Goal: Check status: Check status

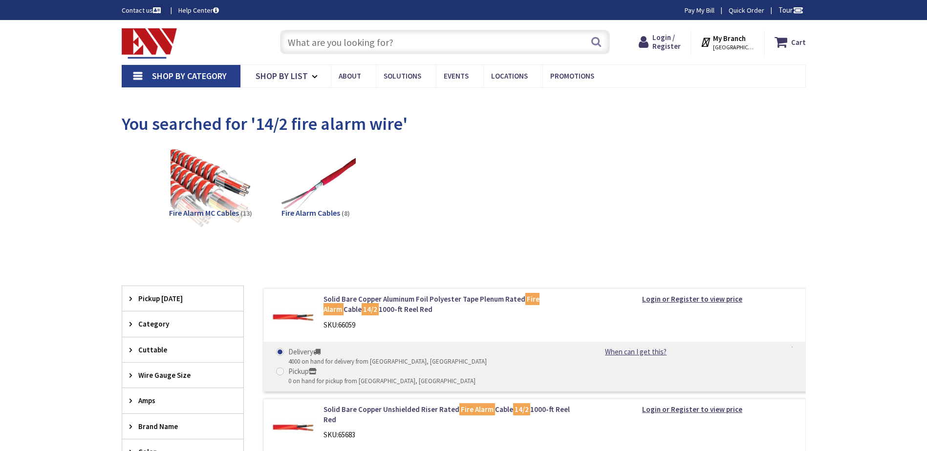
type input "[GEOGRAPHIC_DATA], [STREET_ADDRESS][DEMOGRAPHIC_DATA]"
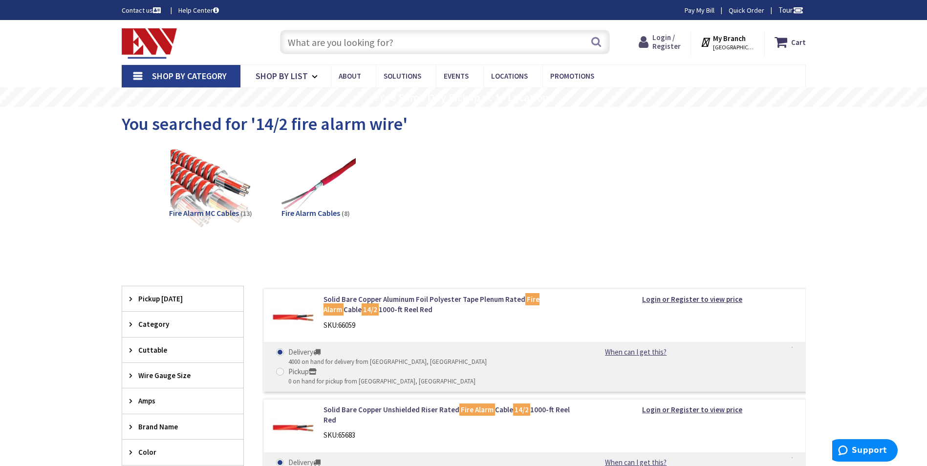
click at [668, 49] on span "Login / Register" at bounding box center [666, 42] width 28 height 18
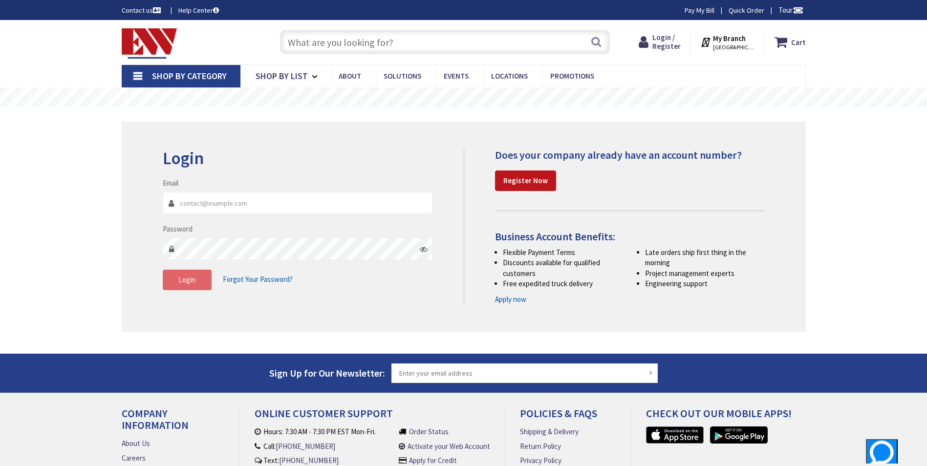
type input "[PERSON_NAME][EMAIL_ADDRESS][DOMAIN_NAME]"
click at [188, 286] on button "Login" at bounding box center [187, 280] width 49 height 21
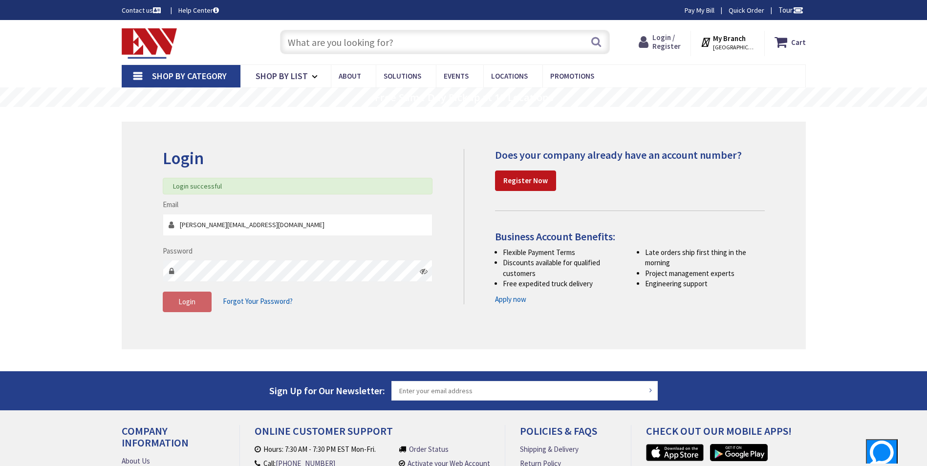
click at [671, 40] on span "Login / Register" at bounding box center [666, 42] width 28 height 18
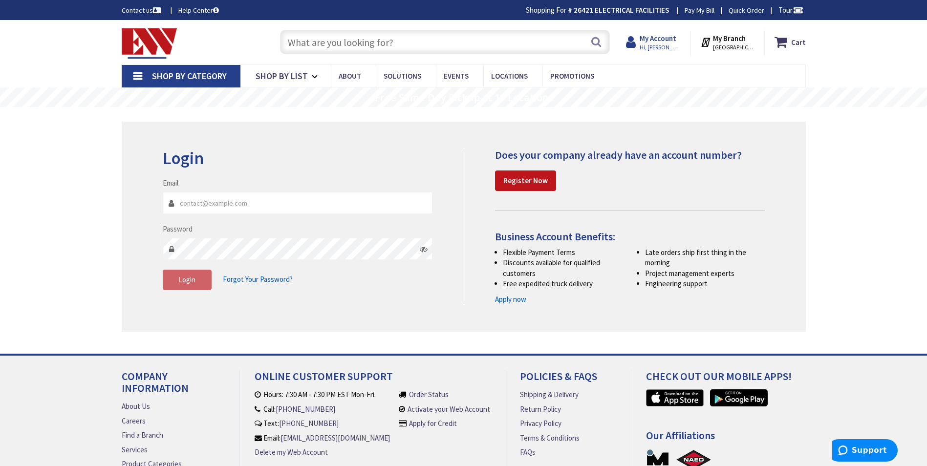
type input "[PERSON_NAME][EMAIL_ADDRESS][DOMAIN_NAME]"
click at [661, 46] on span "Hi, [PERSON_NAME]" at bounding box center [660, 47] width 42 height 8
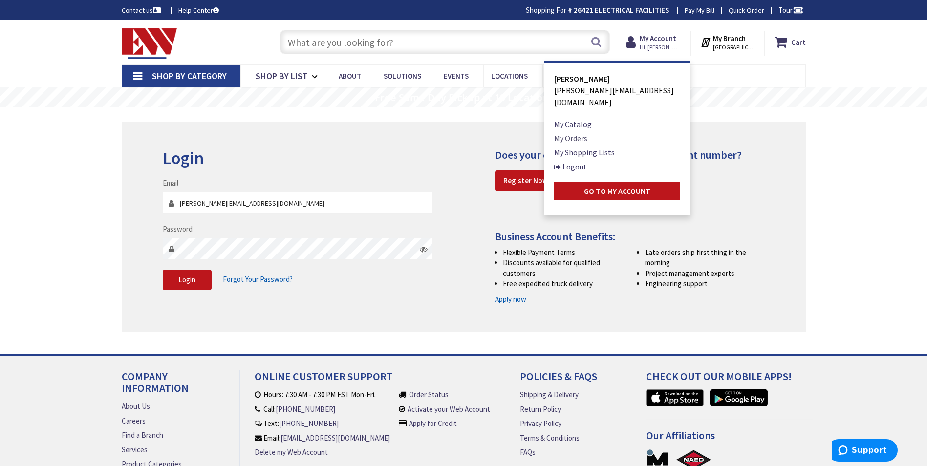
click at [581, 132] on link "My Orders" at bounding box center [570, 138] width 33 height 12
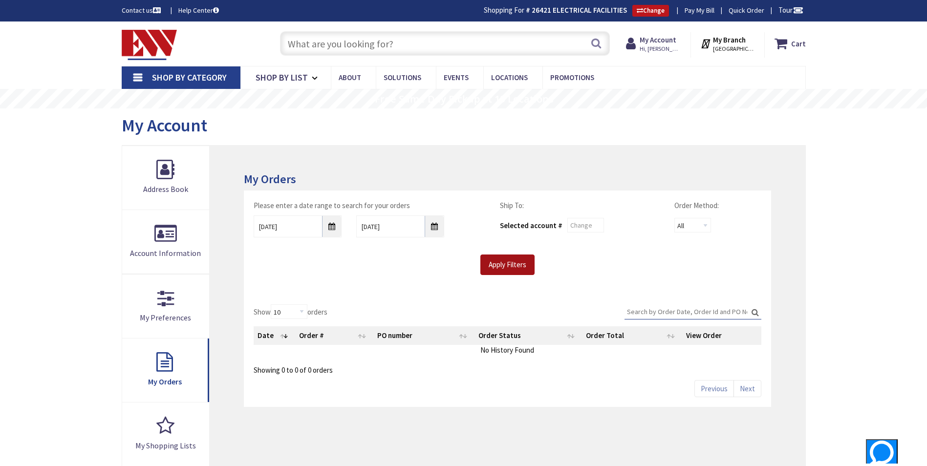
click at [509, 260] on input "Apply Filters" at bounding box center [507, 265] width 54 height 21
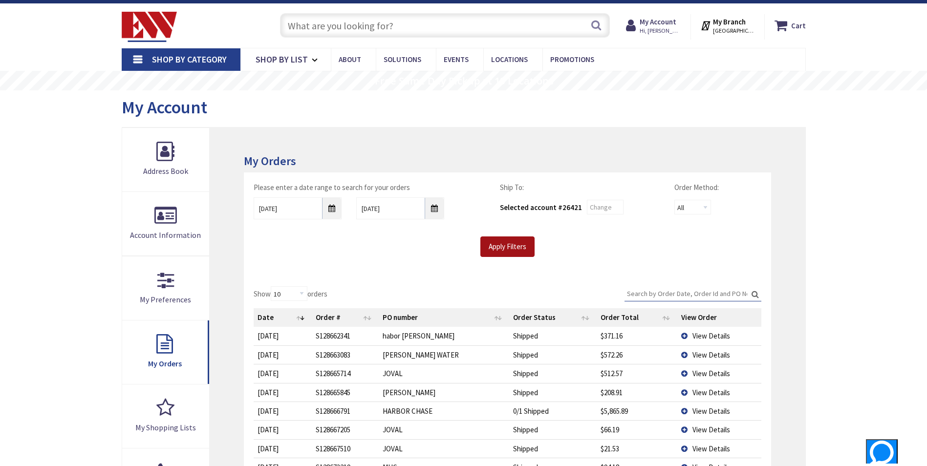
scroll to position [98, 0]
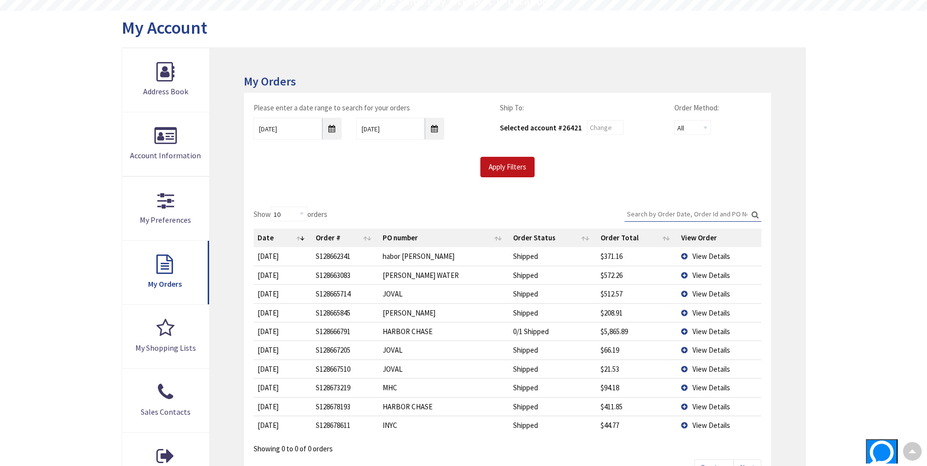
click at [702, 257] on span "View Details" at bounding box center [711, 256] width 38 height 9
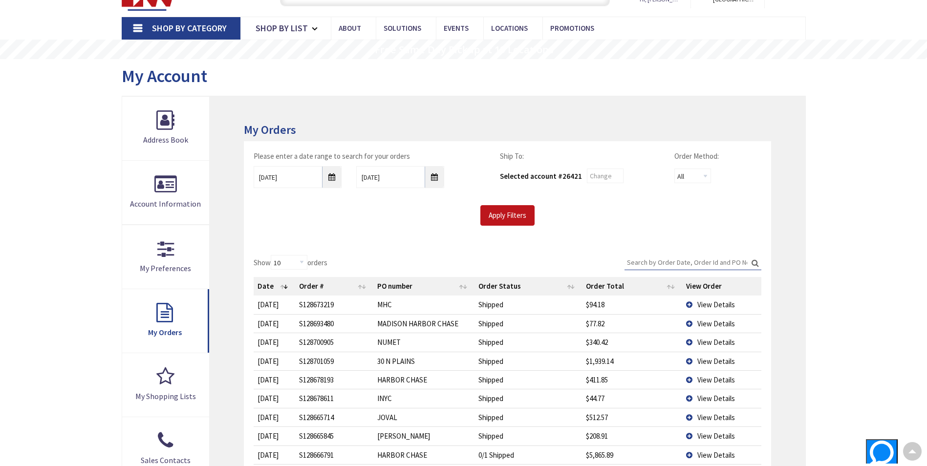
scroll to position [49, 0]
click at [714, 304] on span "View Details" at bounding box center [716, 304] width 38 height 9
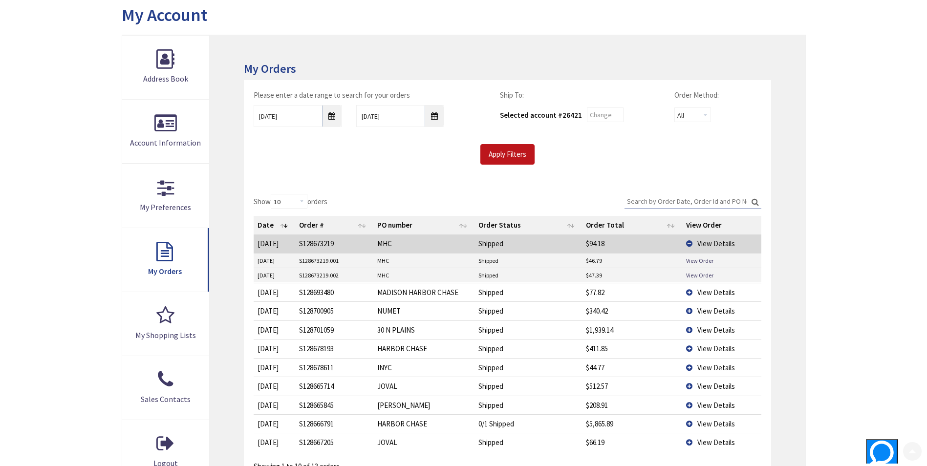
scroll to position [147, 0]
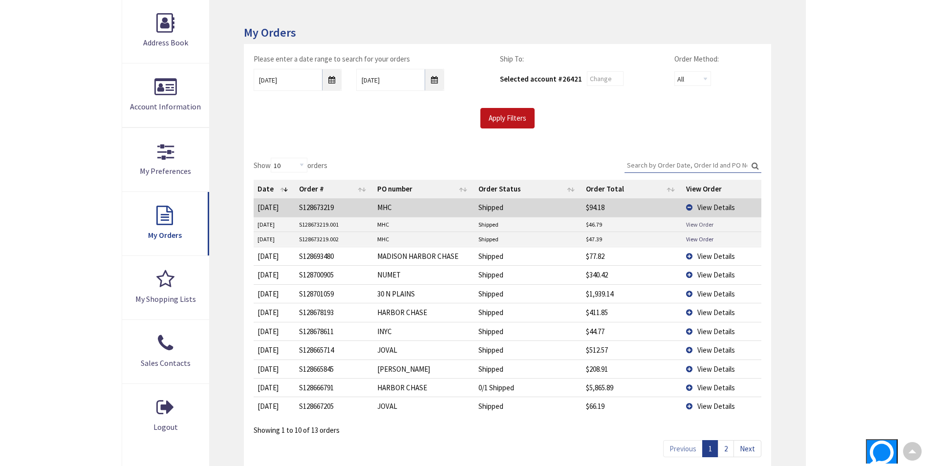
click at [699, 227] on link "View Order" at bounding box center [699, 224] width 27 height 8
click at [699, 238] on link "View Order" at bounding box center [699, 239] width 27 height 8
click at [696, 225] on link "View Order" at bounding box center [699, 224] width 27 height 8
click at [720, 259] on span "View Details" at bounding box center [716, 256] width 38 height 9
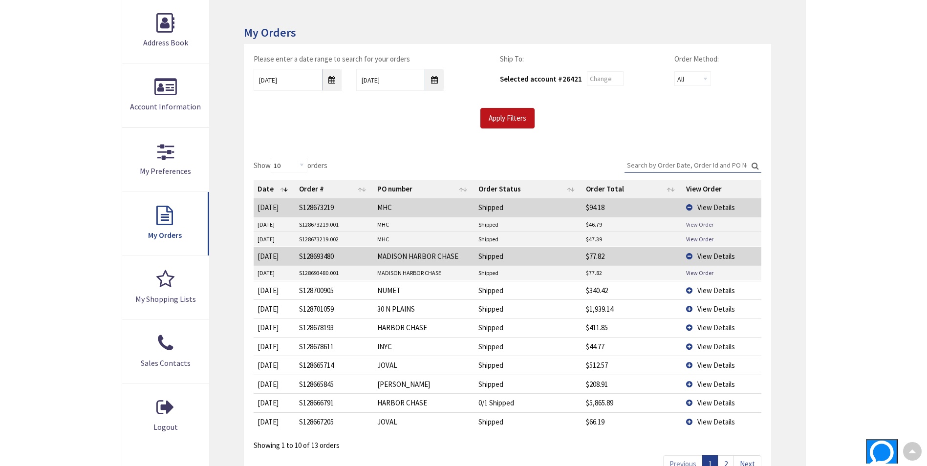
click at [694, 224] on link "View Order" at bounding box center [699, 224] width 27 height 8
click at [697, 272] on link "View Order" at bounding box center [699, 273] width 27 height 8
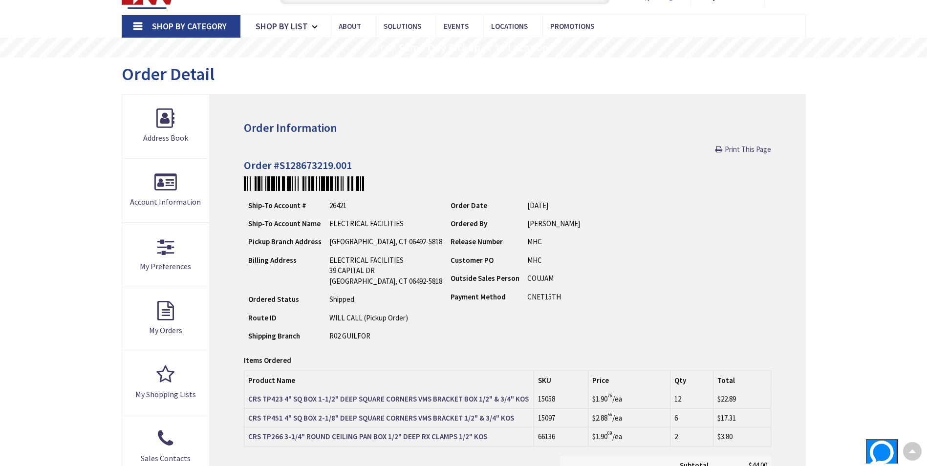
scroll to position [50, 0]
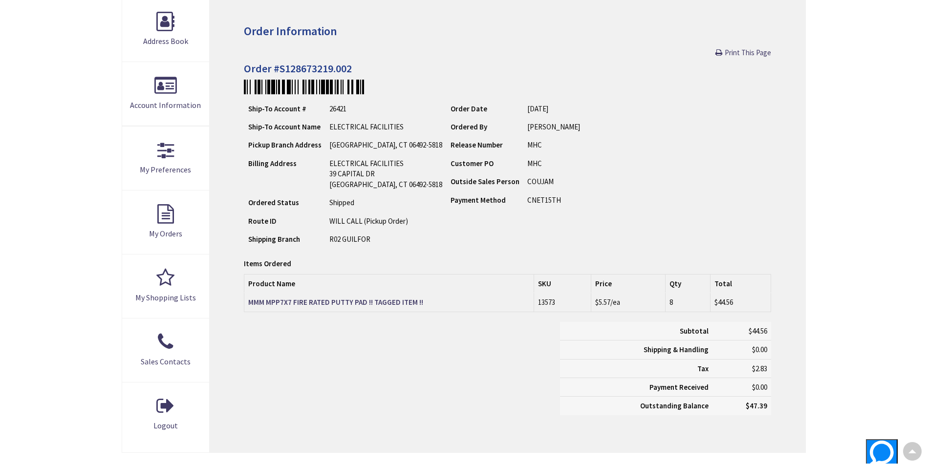
scroll to position [148, 0]
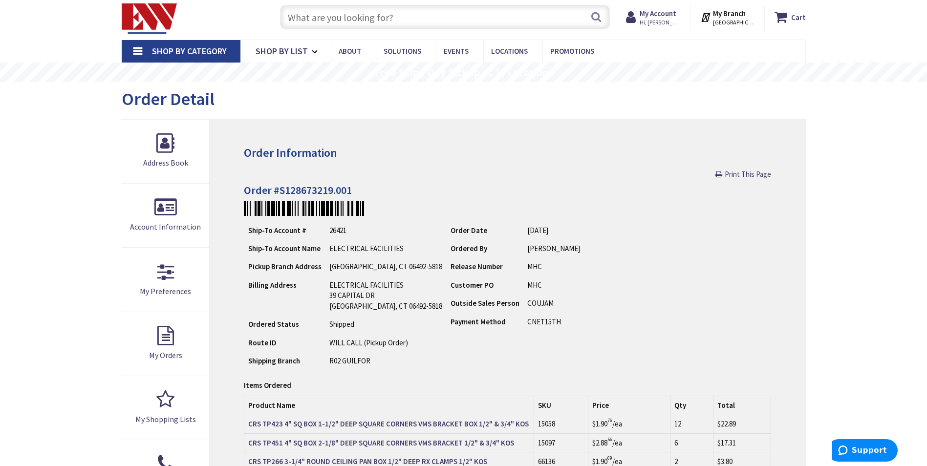
scroll to position [49, 0]
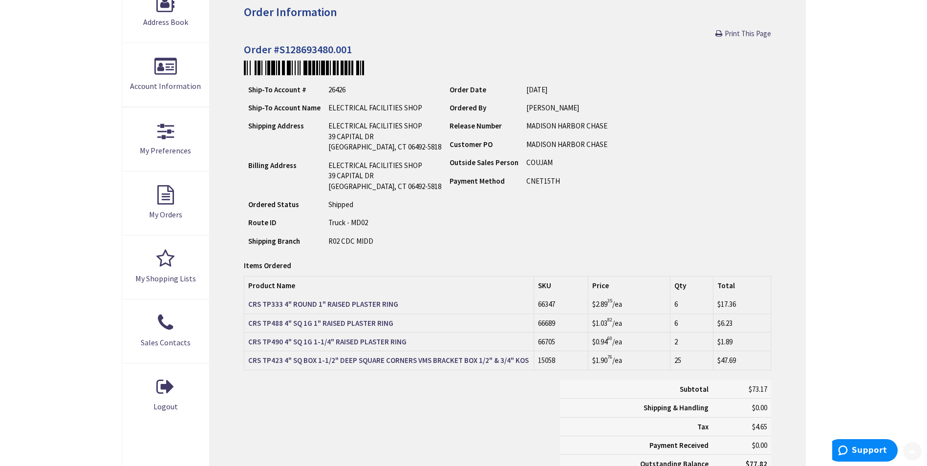
scroll to position [195, 0]
